Goal: Transaction & Acquisition: Book appointment/travel/reservation

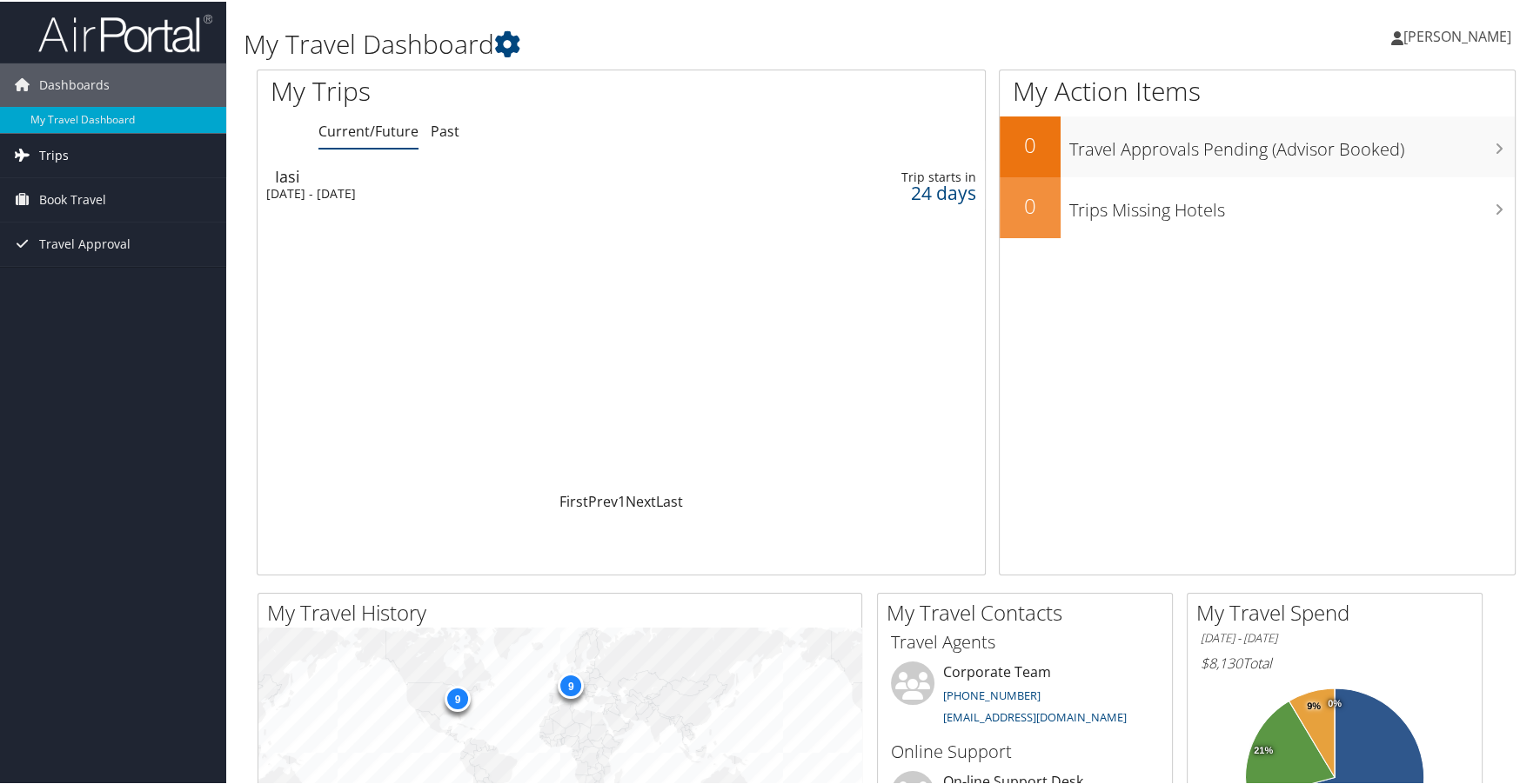
click at [138, 164] on link "Trips" at bounding box center [112, 153] width 226 height 44
click at [129, 265] on link "Book Travel" at bounding box center [112, 276] width 226 height 44
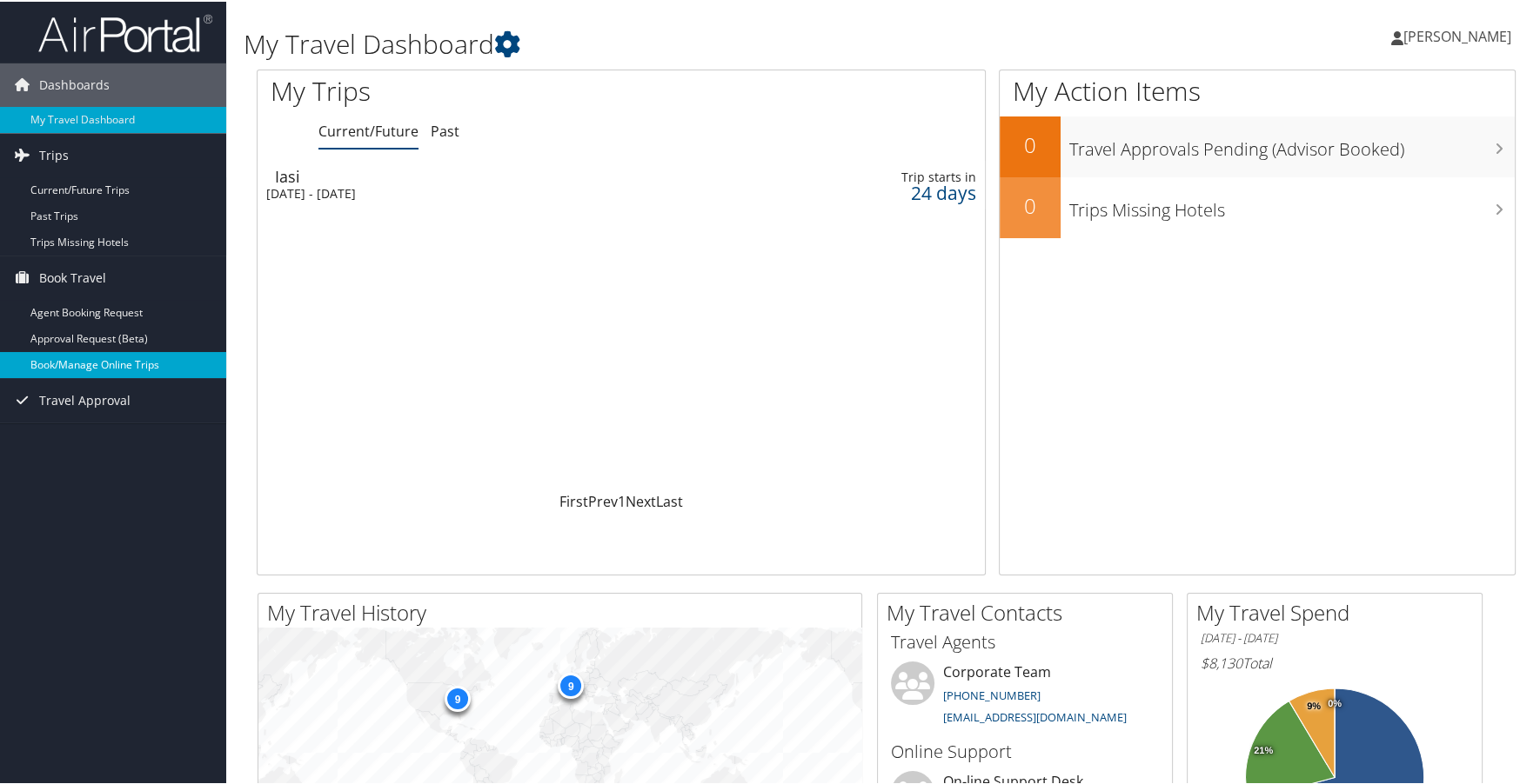
click at [134, 360] on link "Book/Manage Online Trips" at bounding box center [112, 363] width 226 height 26
